Goal: Transaction & Acquisition: Purchase product/service

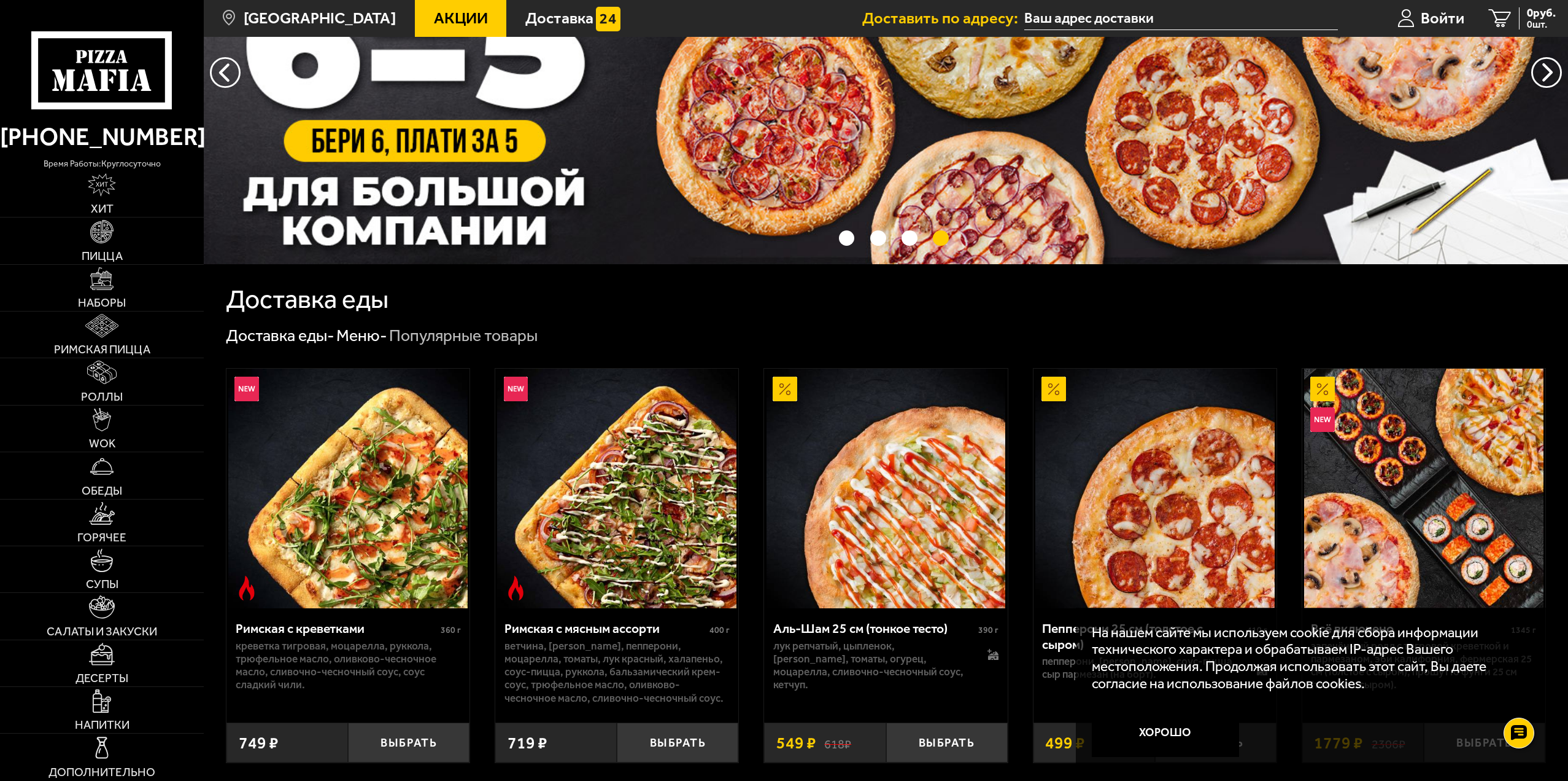
scroll to position [246, 0]
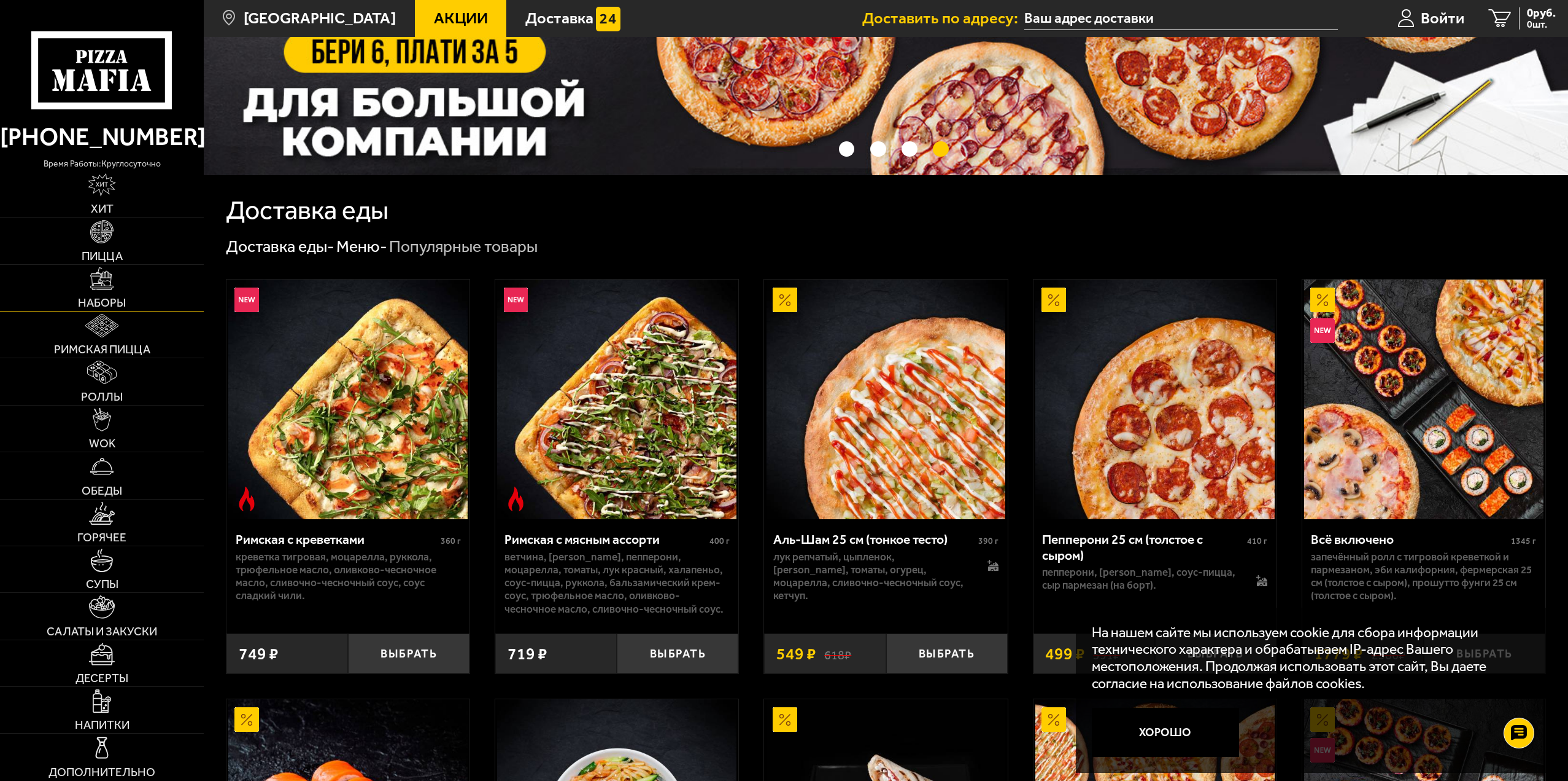
click at [84, 284] on link "Наборы" at bounding box center [101, 287] width 204 height 46
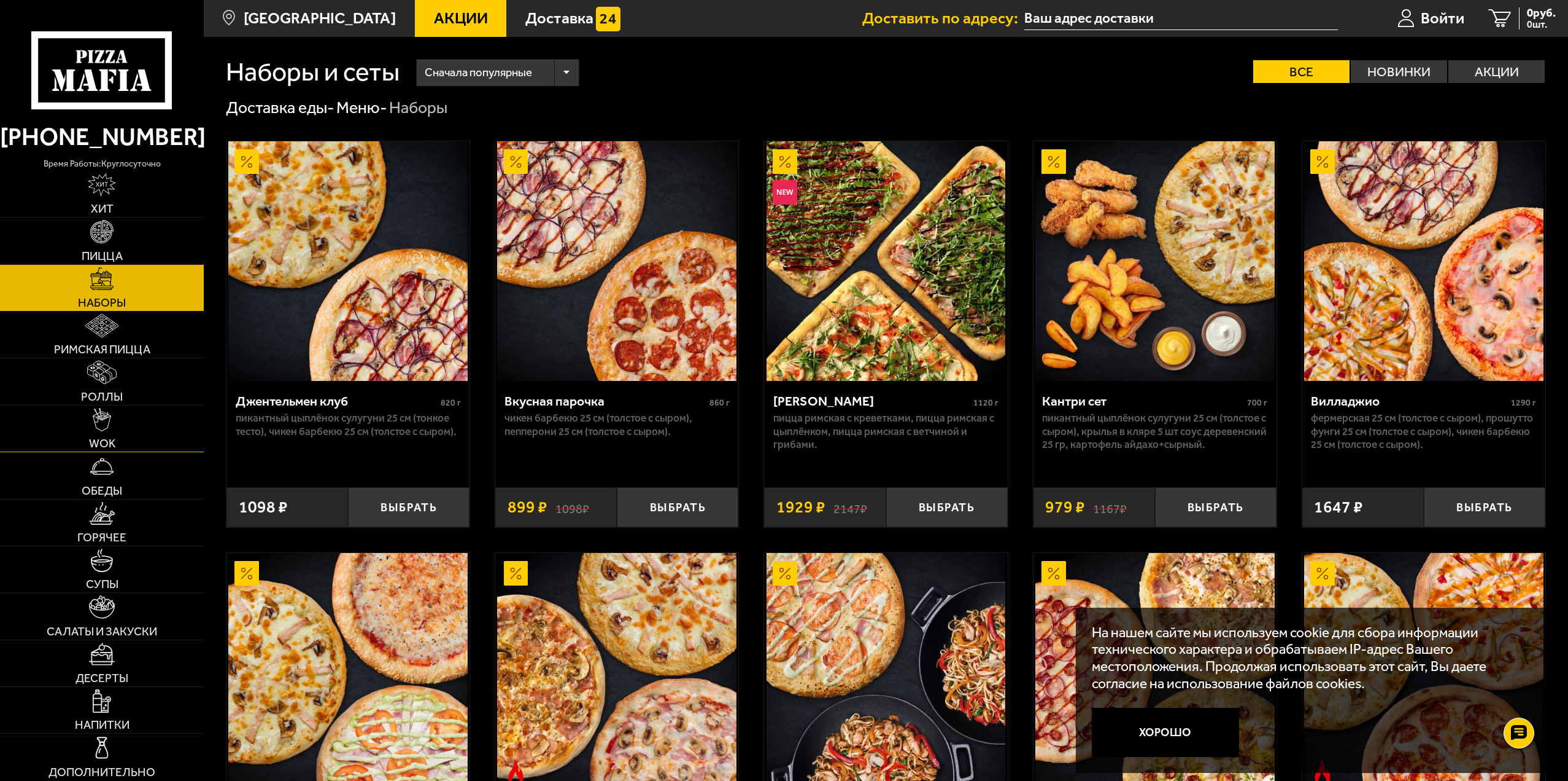
click at [115, 431] on link "WOK" at bounding box center [101, 428] width 204 height 46
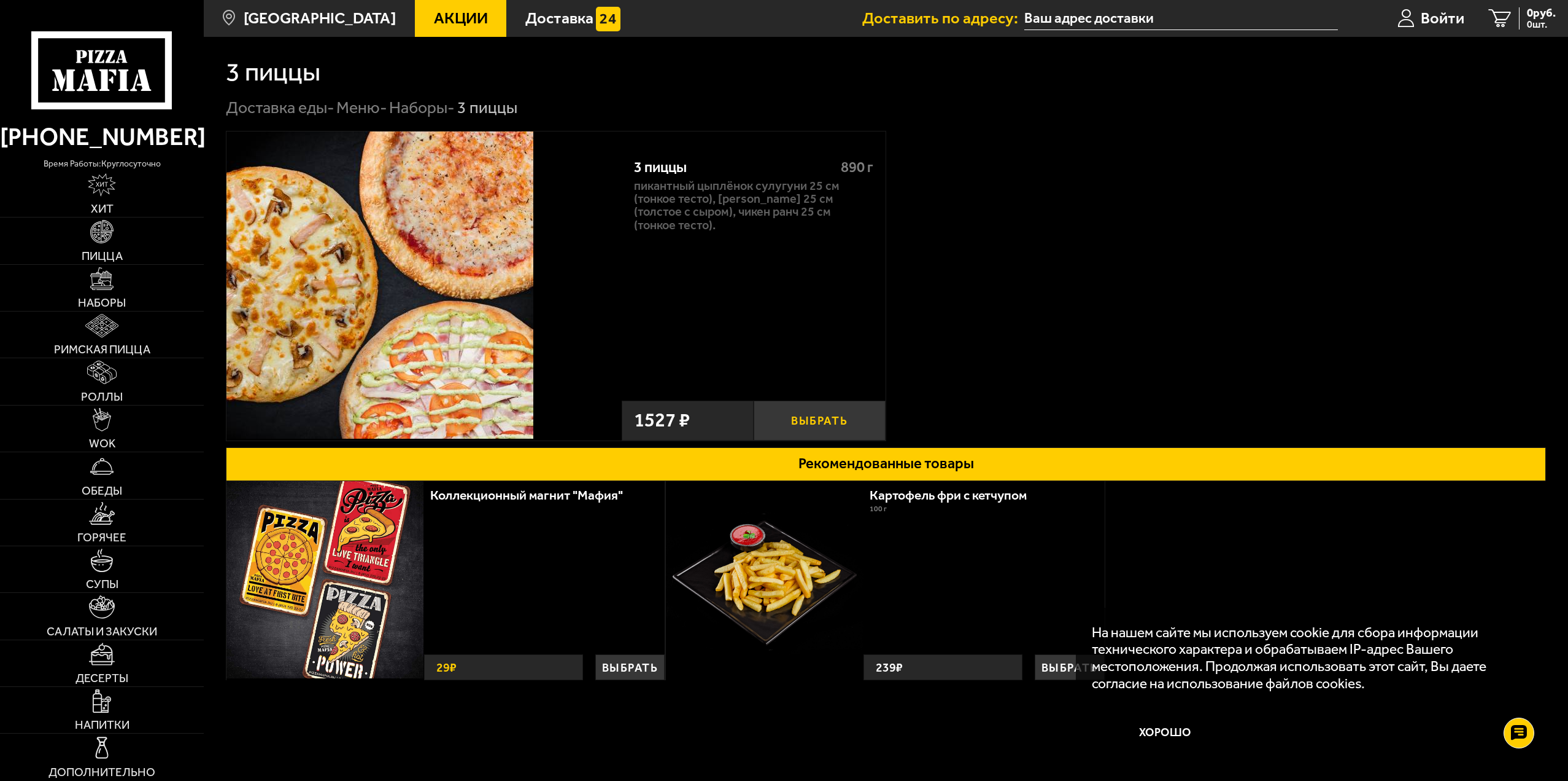
click at [820, 419] on button "Выбрать" at bounding box center [819, 421] width 132 height 40
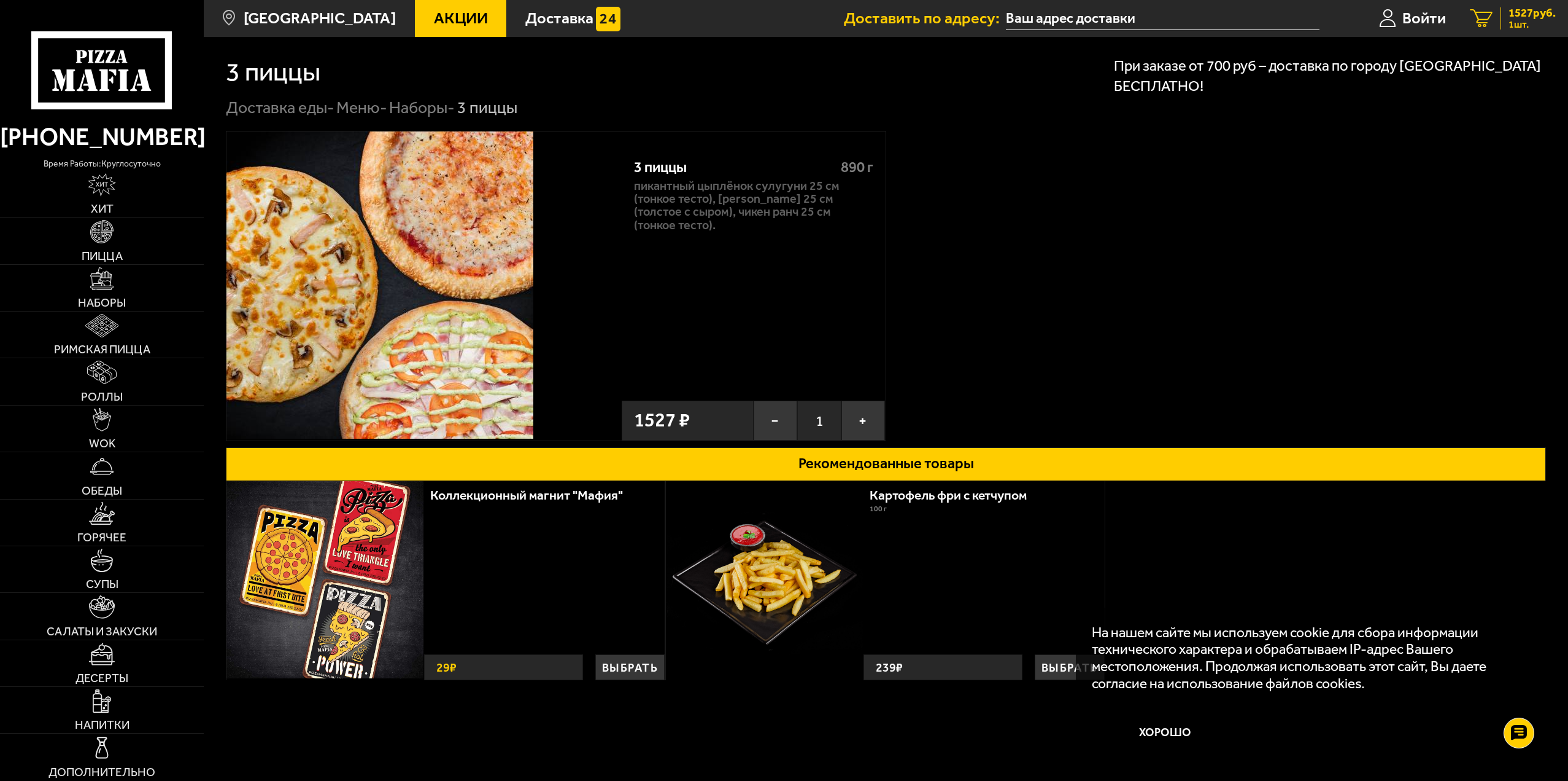
click at [1529, 26] on span "1 шт." at bounding box center [1532, 24] width 47 height 10
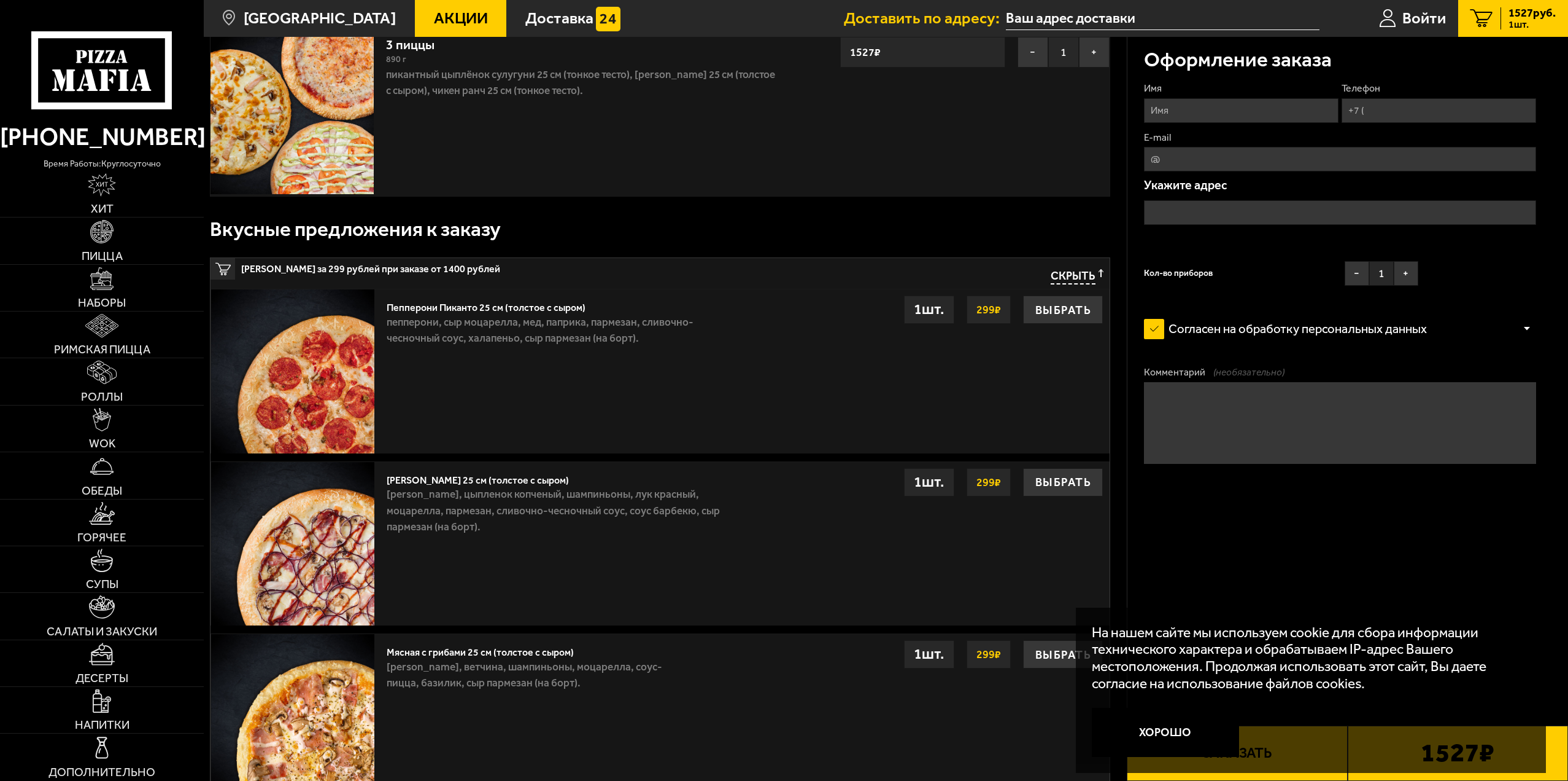
scroll to position [123, 0]
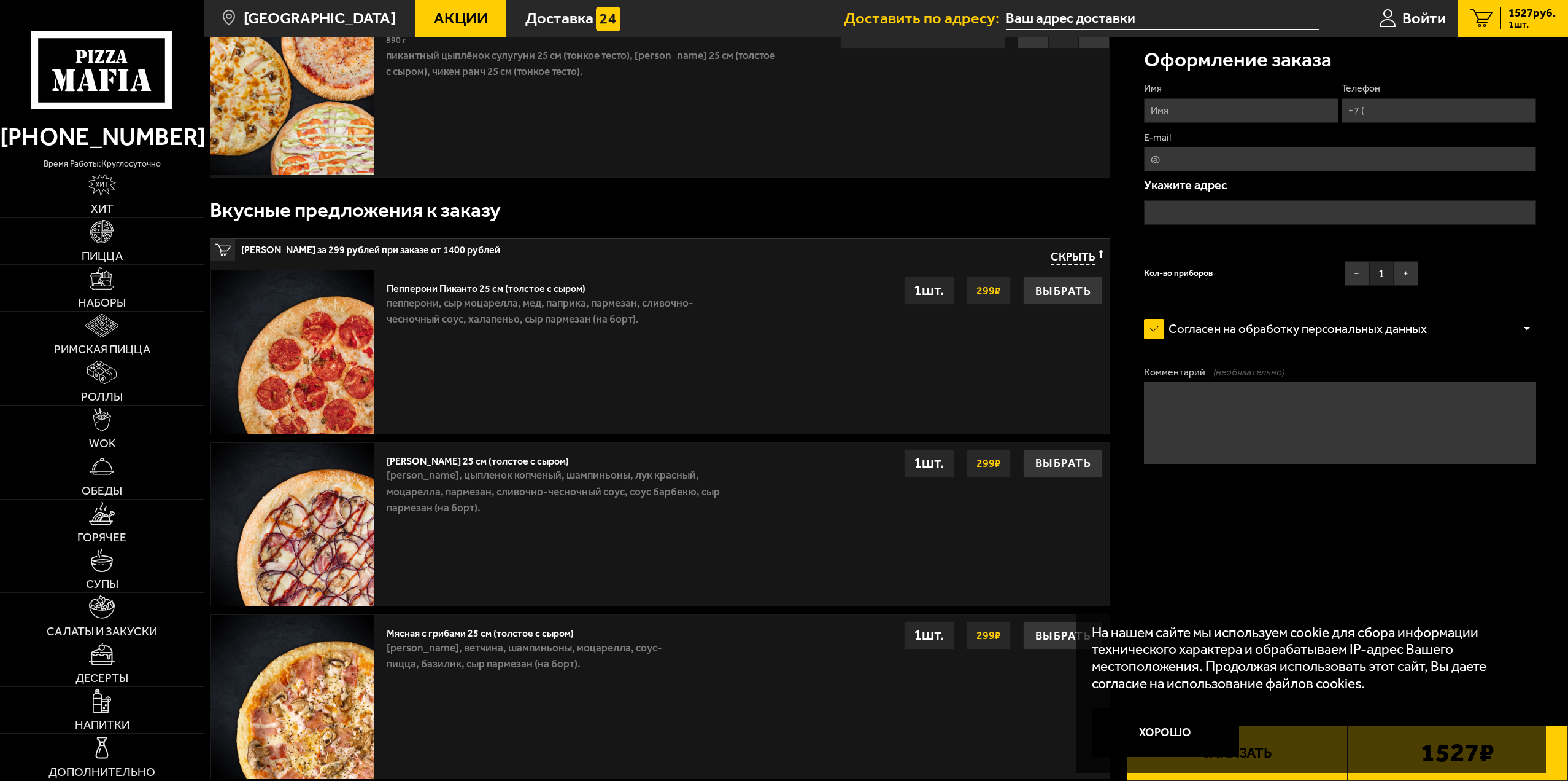
click at [1079, 261] on span "Скрыть" at bounding box center [1073, 257] width 45 height 15
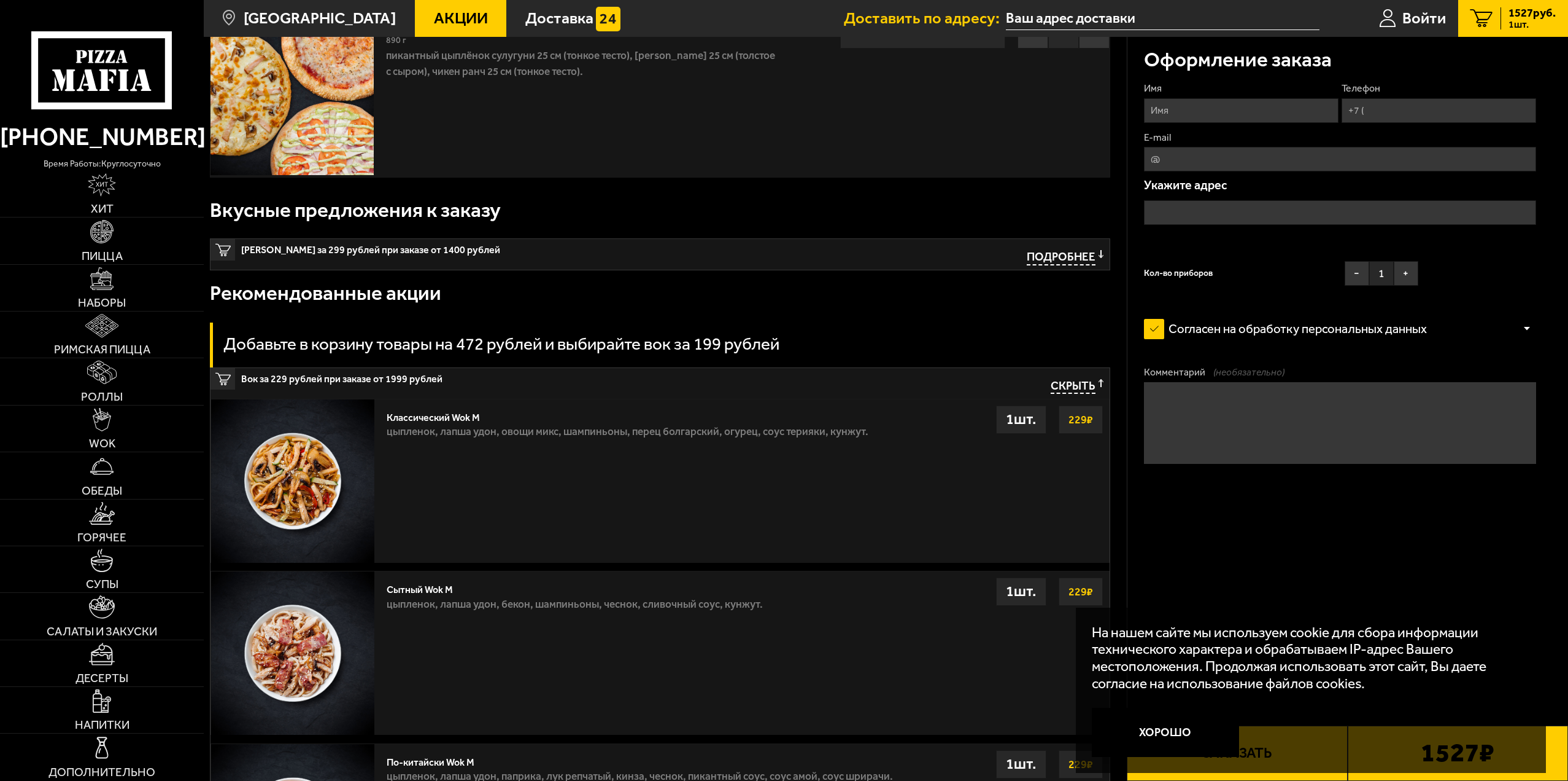
click at [1084, 387] on span "Скрыть" at bounding box center [1073, 386] width 45 height 15
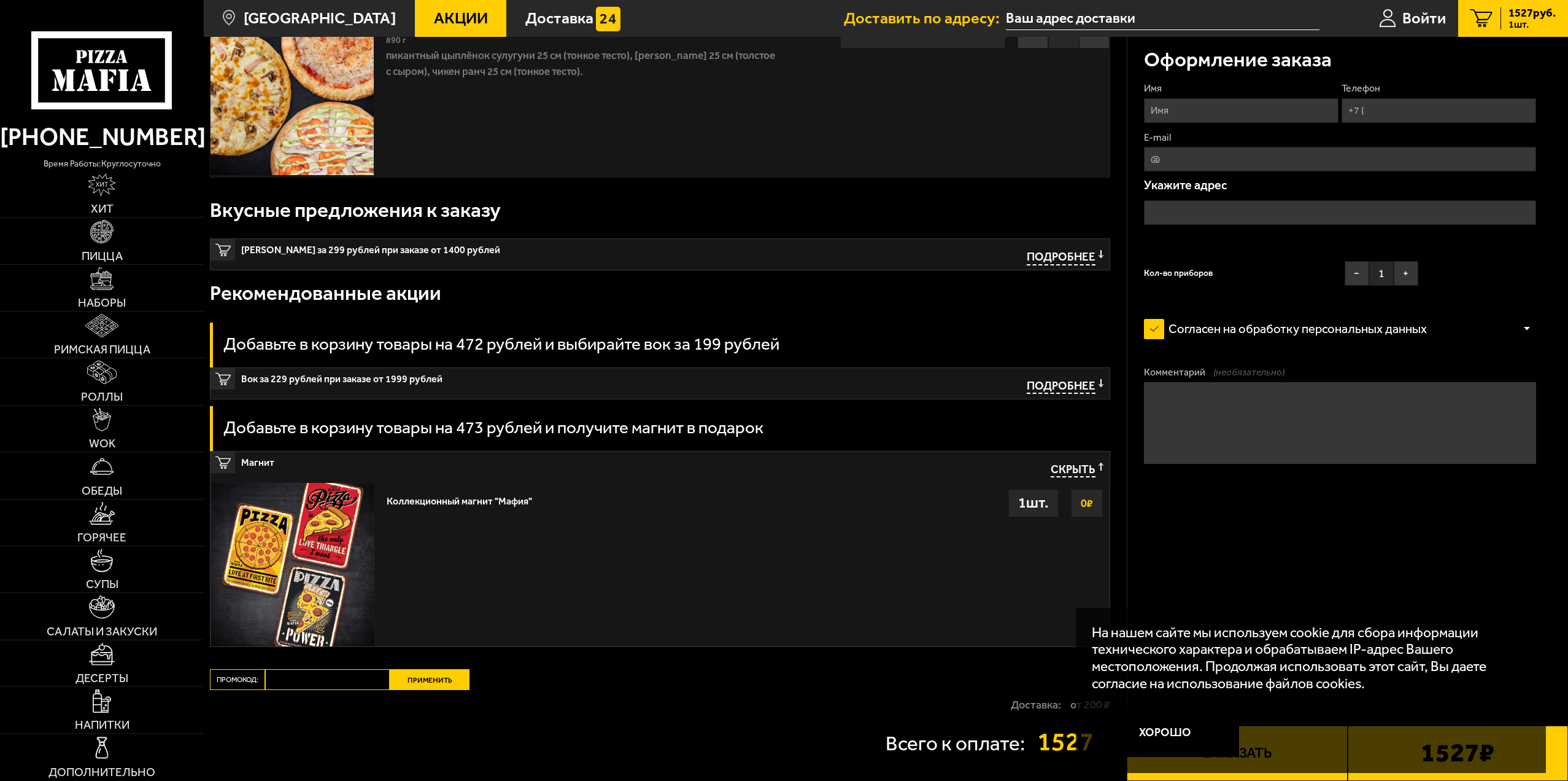
click at [1065, 466] on span "Скрыть" at bounding box center [1073, 470] width 45 height 15
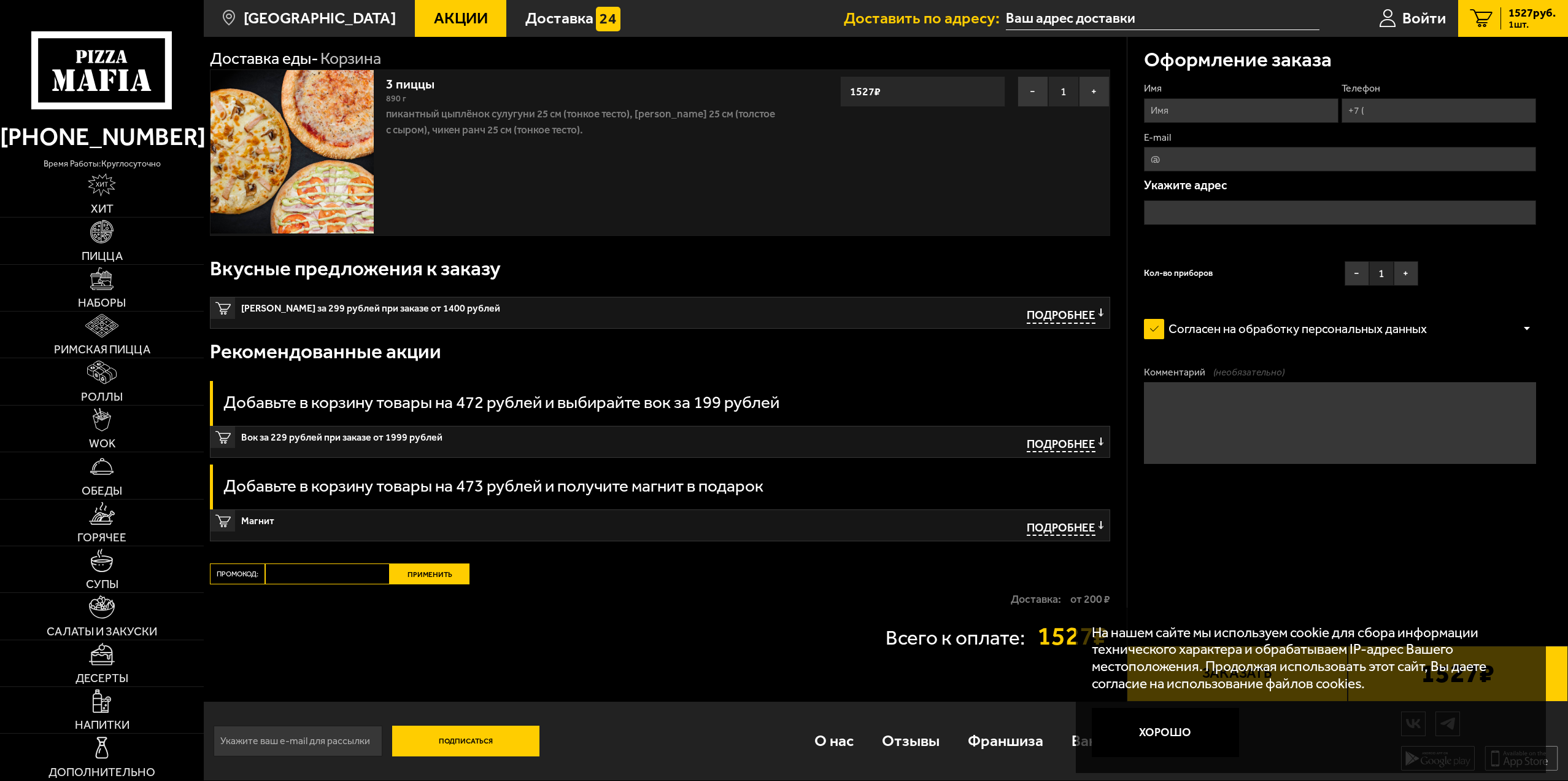
scroll to position [64, 0]
drag, startPoint x: 292, startPoint y: 576, endPoint x: 360, endPoint y: 576, distance: 68.0
click at [293, 576] on input "Промокод:" at bounding box center [327, 573] width 125 height 21
paste input "mf0087"
type input "mf0087"
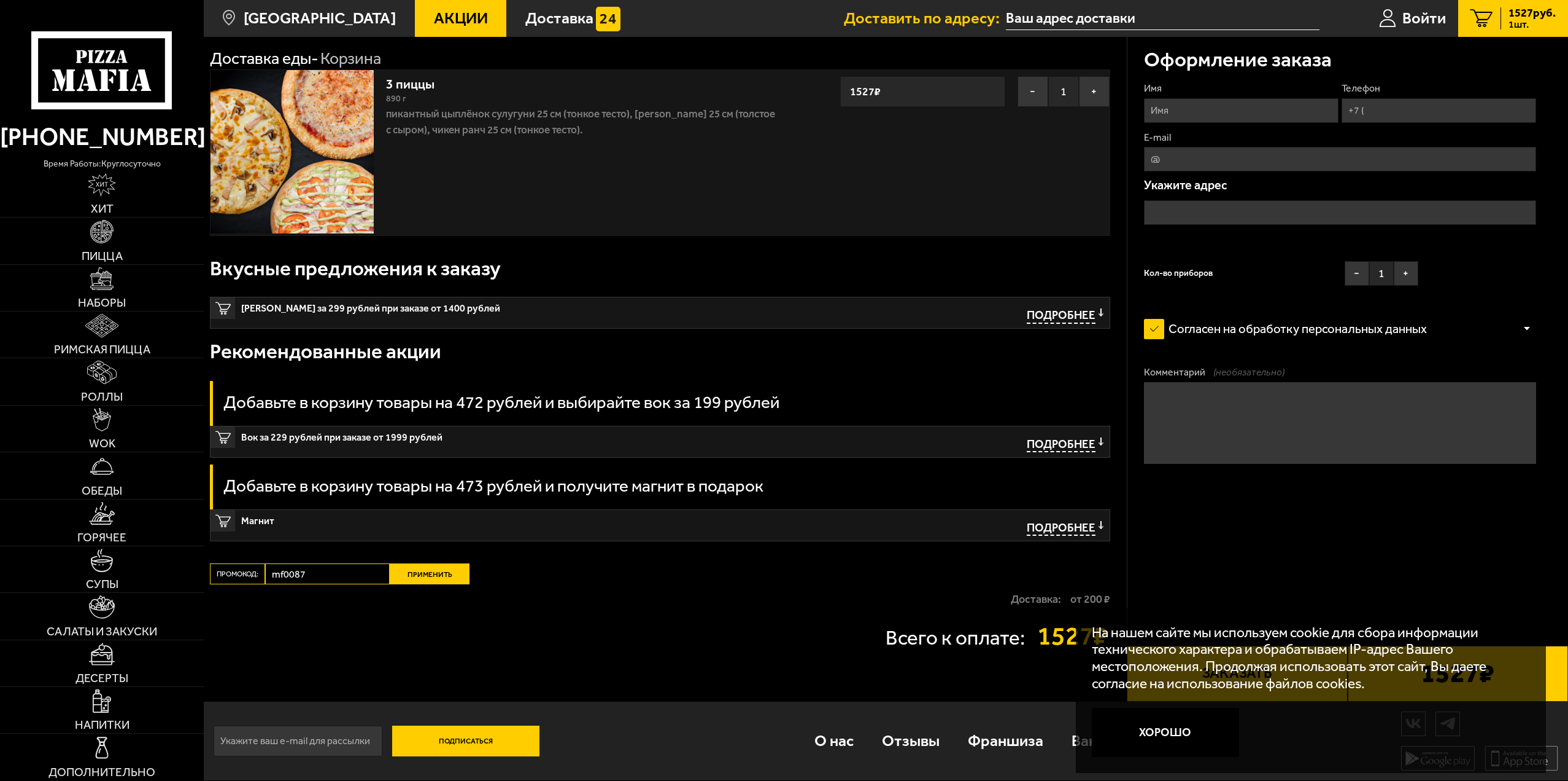
click at [399, 579] on button "Применить" at bounding box center [429, 573] width 80 height 21
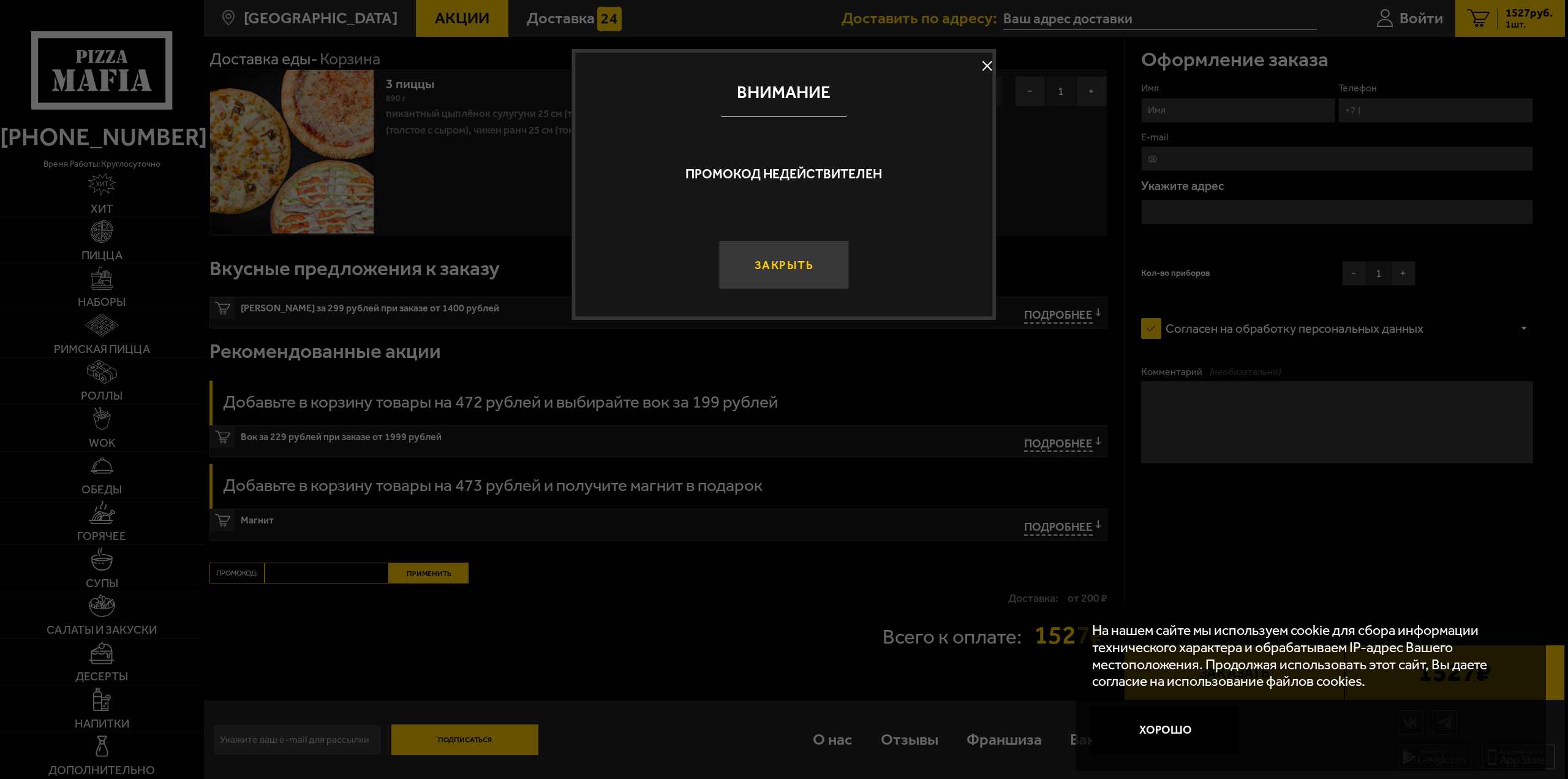
click at [820, 267] on button "Закрыть" at bounding box center [784, 264] width 131 height 49
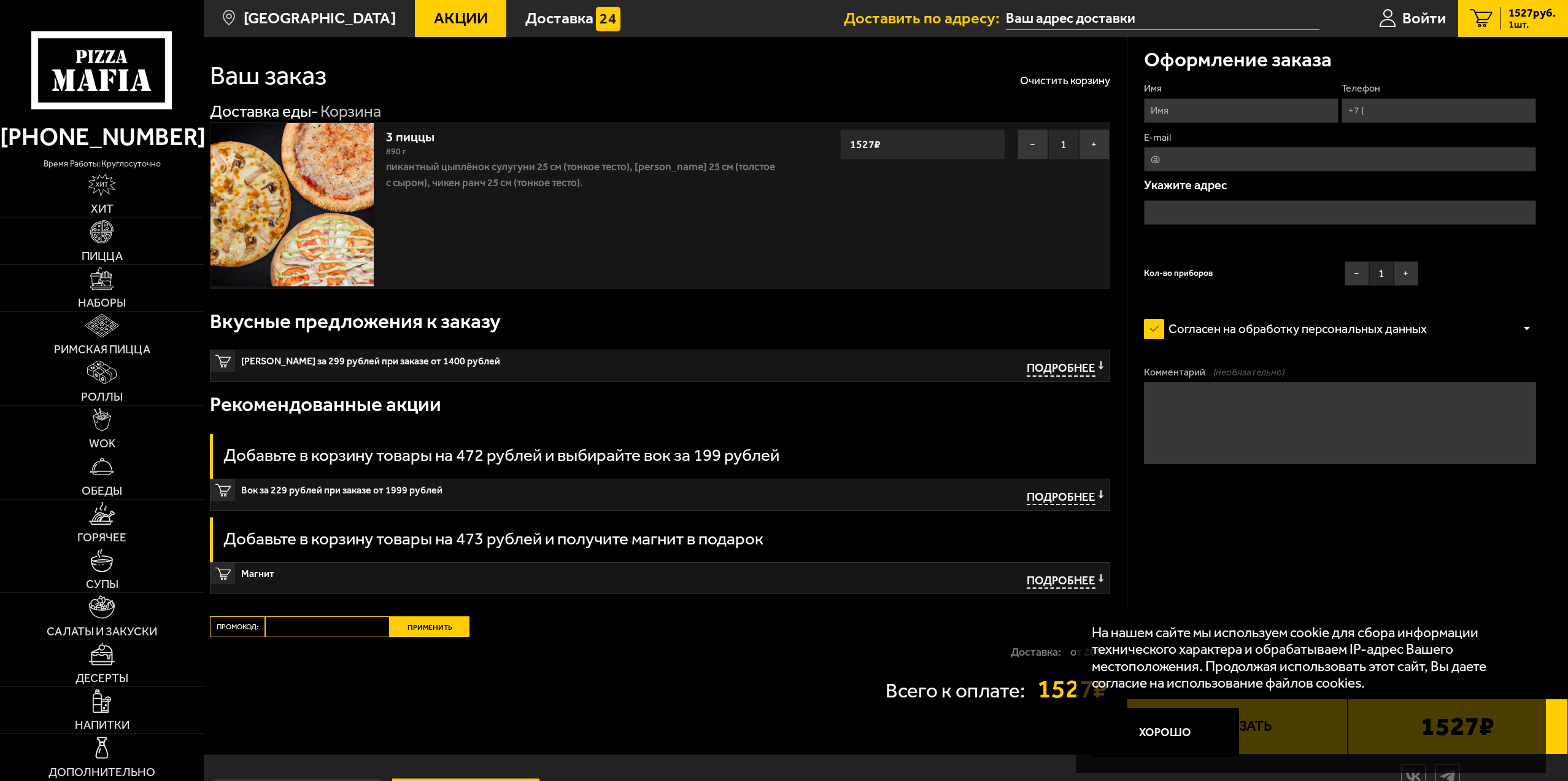
scroll to position [0, 0]
